Goal: Task Accomplishment & Management: Manage account settings

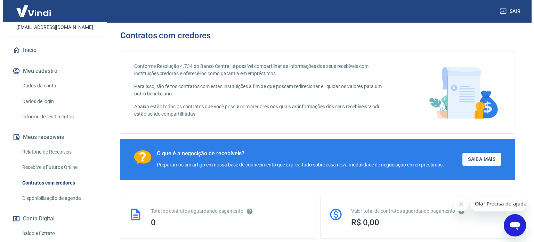
scroll to position [139, 0]
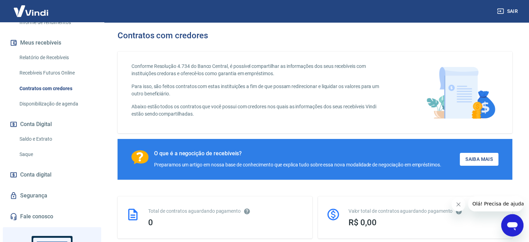
click at [26, 139] on link "Saldo e Extrato" at bounding box center [56, 139] width 79 height 14
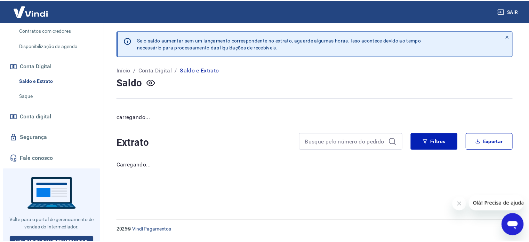
scroll to position [205, 0]
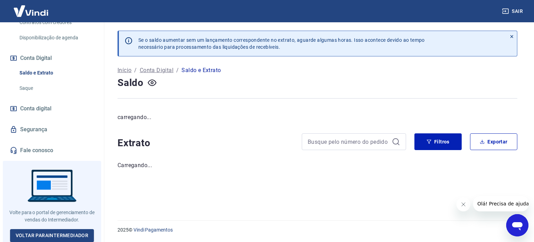
drag, startPoint x: 460, startPoint y: 204, endPoint x: 839, endPoint y: 369, distance: 412.6
click at [460, 204] on icon "Fechar mensagem da empresa" at bounding box center [463, 204] width 6 height 6
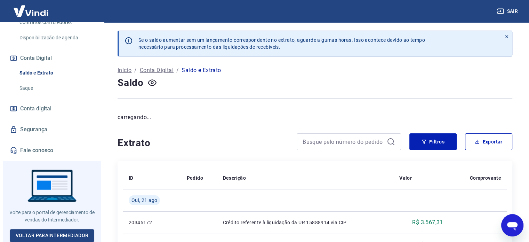
click at [264, 37] on p "Se o saldo aumentar sem um lançamento correspondente no extrato, aguarde alguma…" at bounding box center [281, 44] width 286 height 14
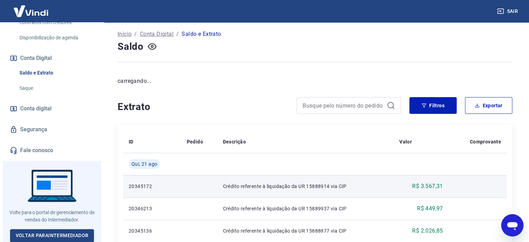
scroll to position [70, 0]
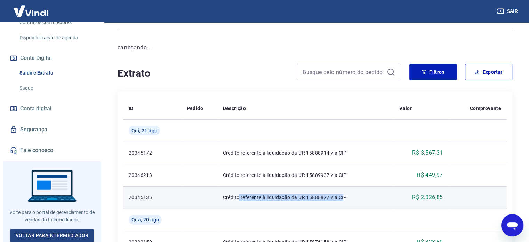
drag, startPoint x: 238, startPoint y: 200, endPoint x: 343, endPoint y: 200, distance: 105.0
click at [343, 200] on p "Crédito referente à liquidação da UR 15888877 via CIP" at bounding box center [305, 197] width 165 height 7
click at [349, 203] on td "Crédito referente à liquidação da UR 15888877 via CIP" at bounding box center [305, 197] width 177 height 22
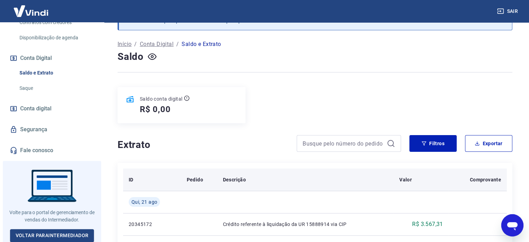
scroll to position [0, 0]
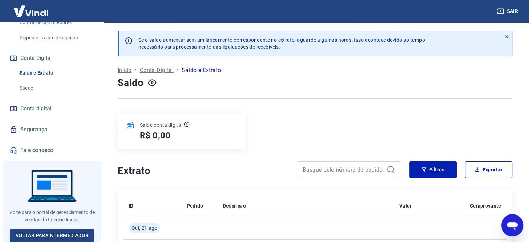
click at [170, 140] on h5 "R$ 0,00" at bounding box center [155, 135] width 31 height 11
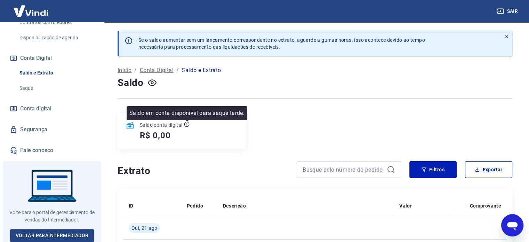
click at [184, 123] on icon at bounding box center [187, 124] width 6 height 6
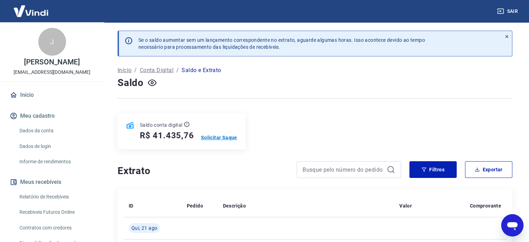
click at [223, 140] on p "Solicitar Saque" at bounding box center [219, 137] width 36 height 7
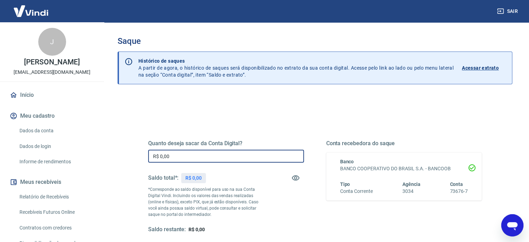
click at [200, 154] on input "R$ 0,00" at bounding box center [226, 156] width 156 height 13
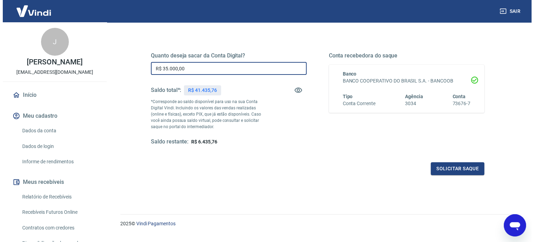
scroll to position [102, 0]
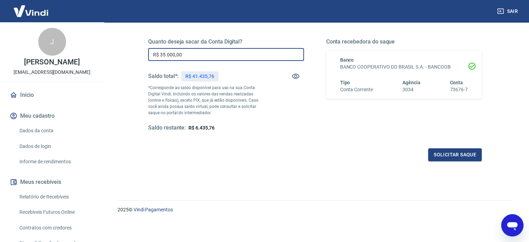
type input "R$ 35.000,00"
click at [451, 161] on div "Quanto deseja sacar da Conta Digital? R$ 35.000,00 ​ Saldo total*: R$ 41.435,76…" at bounding box center [315, 89] width 350 height 162
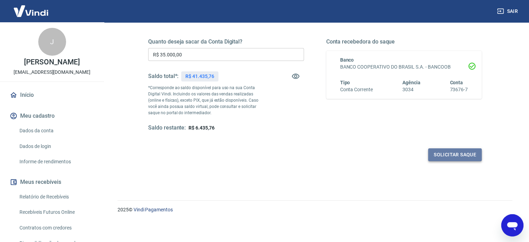
click at [448, 154] on button "Solicitar saque" at bounding box center [455, 154] width 54 height 13
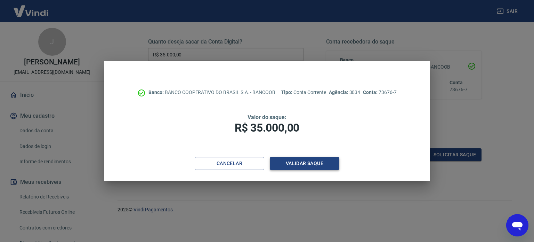
click at [318, 161] on button "Validar saque" at bounding box center [305, 163] width 70 height 13
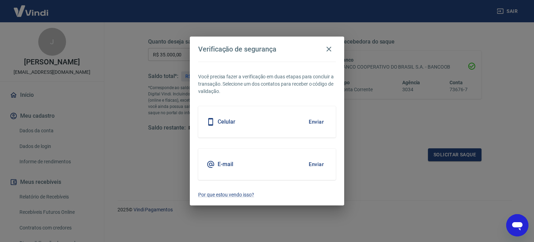
click at [317, 165] on button "Enviar" at bounding box center [316, 164] width 23 height 15
click at [318, 162] on button "Enviar" at bounding box center [316, 164] width 23 height 15
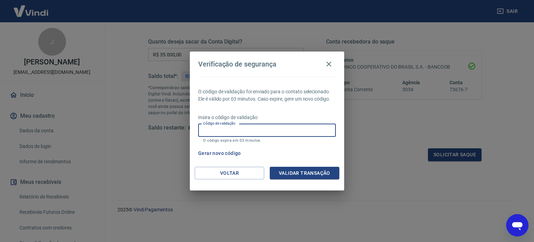
click at [249, 128] on input "Código de validação" at bounding box center [267, 130] width 138 height 13
paste input "512494"
type input "512494"
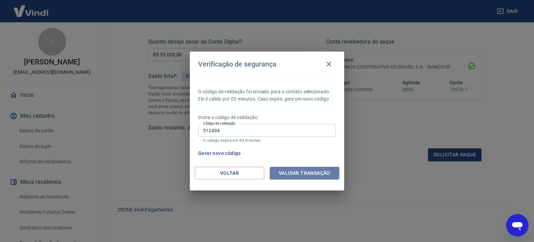
click at [306, 171] on button "Validar transação" at bounding box center [305, 173] width 70 height 13
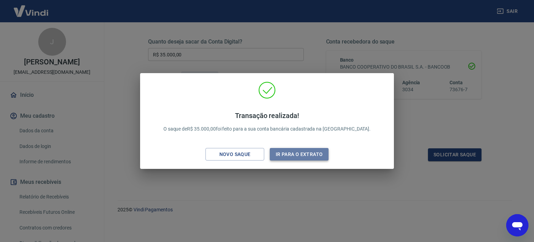
click at [285, 155] on button "Ir para o extrato" at bounding box center [299, 154] width 59 height 13
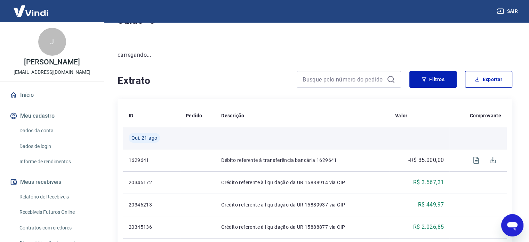
scroll to position [104, 0]
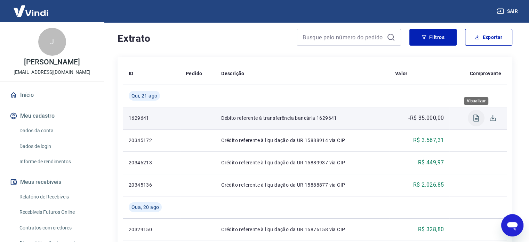
click at [478, 116] on icon "Visualizar" at bounding box center [476, 117] width 6 height 7
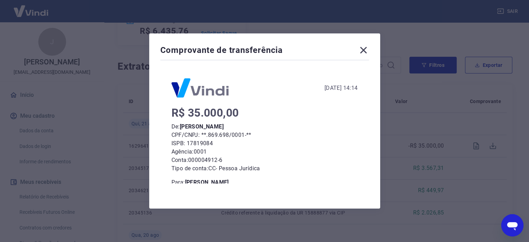
click at [362, 50] on icon at bounding box center [363, 50] width 11 height 11
